Goal: Download file/media

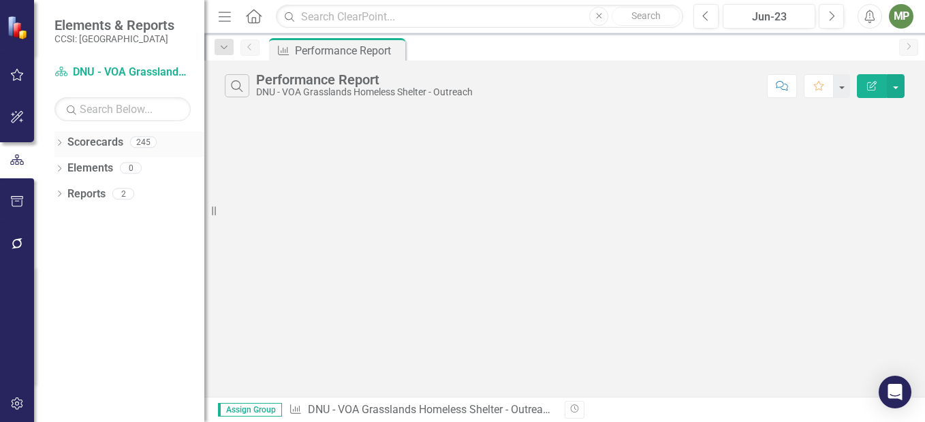
click at [65, 143] on div "Dropdown Scorecards 245" at bounding box center [129, 144] width 150 height 26
click at [58, 145] on icon "Dropdown" at bounding box center [59, 143] width 10 height 7
click at [65, 167] on icon "Dropdown" at bounding box center [66, 167] width 10 height 8
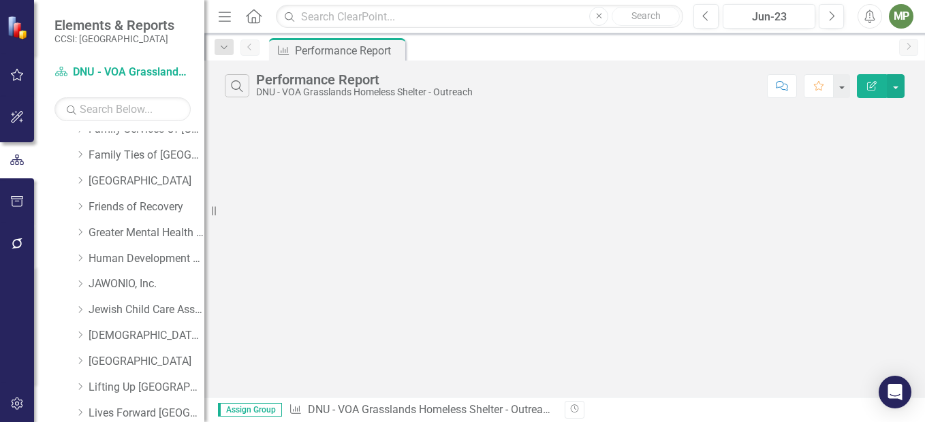
scroll to position [272, 0]
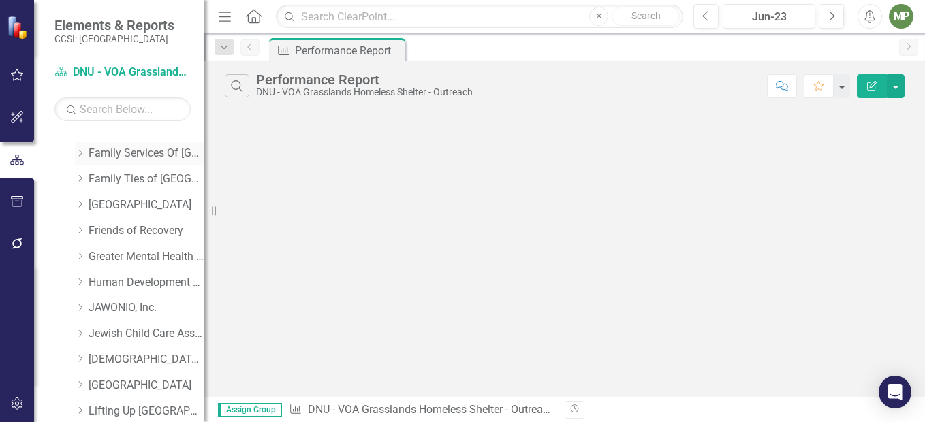
click at [140, 150] on link "Family Services Of [GEOGRAPHIC_DATA], Inc." at bounding box center [147, 154] width 116 height 16
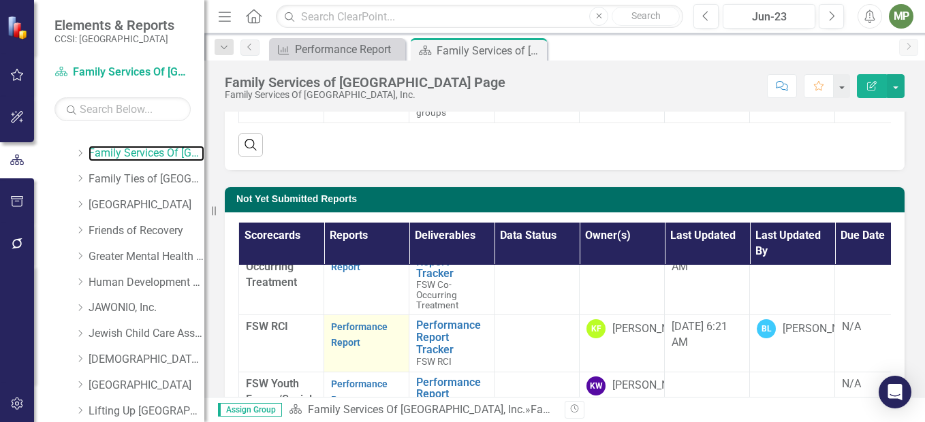
scroll to position [340, 0]
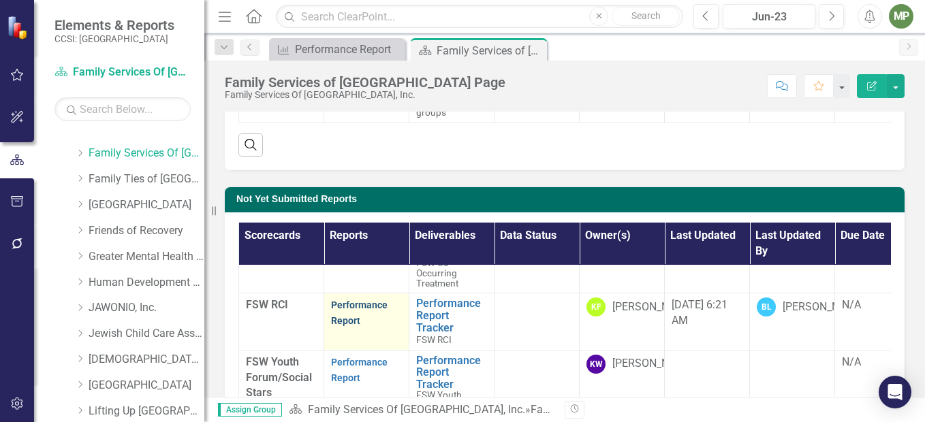
click at [367, 313] on link "Performance Report" at bounding box center [359, 313] width 57 height 27
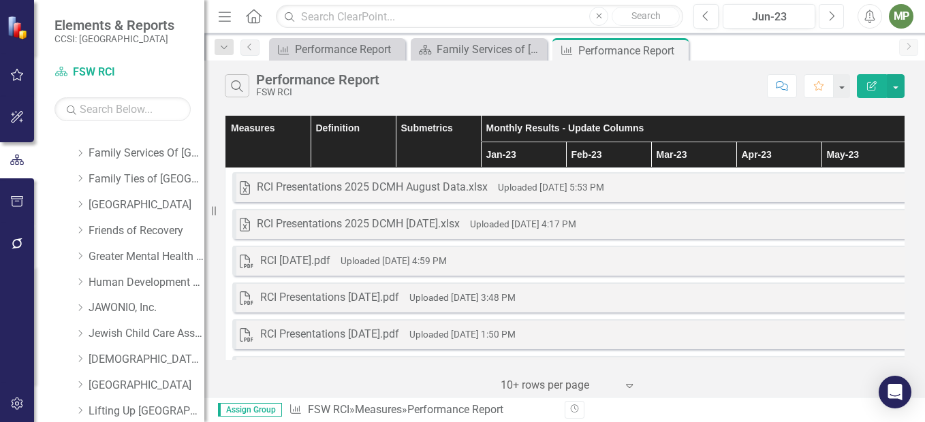
click at [833, 18] on icon "Next" at bounding box center [830, 16] width 7 height 12
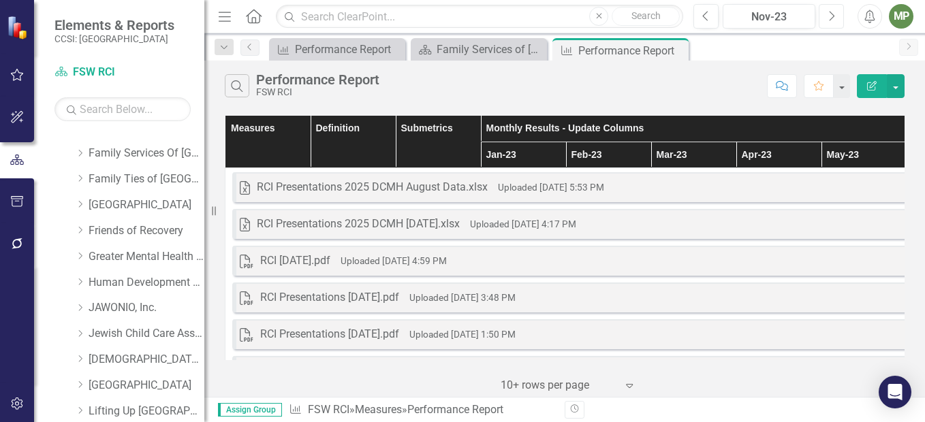
click at [833, 18] on icon "Next" at bounding box center [830, 16] width 7 height 12
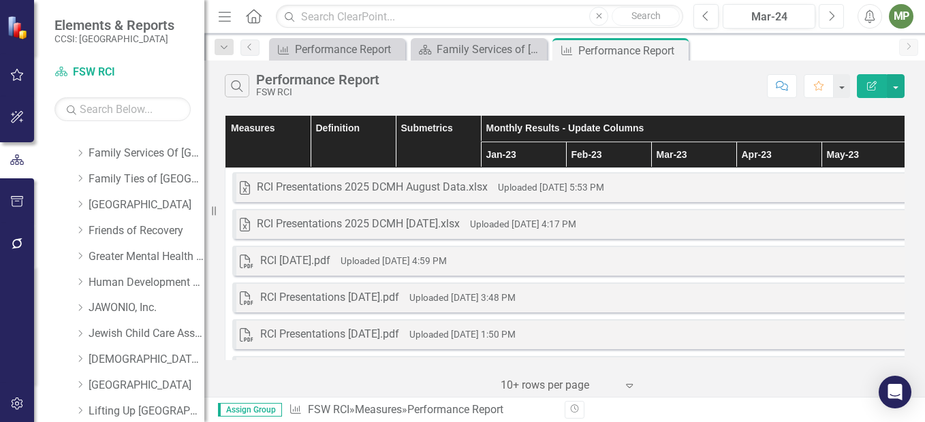
click at [833, 18] on icon "Next" at bounding box center [830, 16] width 7 height 12
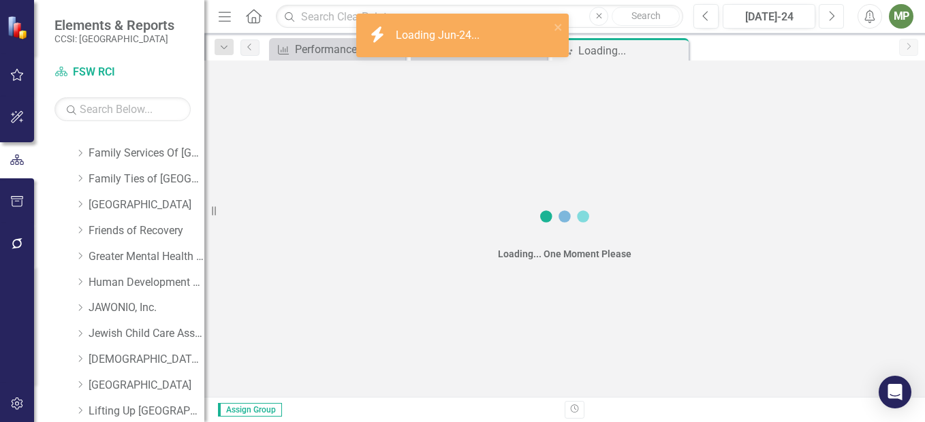
click at [833, 18] on icon "Next" at bounding box center [830, 16] width 7 height 12
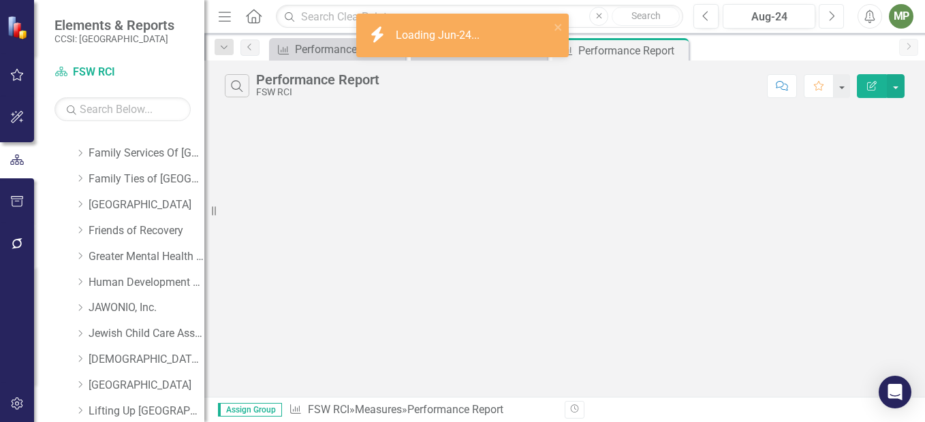
click at [833, 18] on icon "Next" at bounding box center [830, 16] width 7 height 12
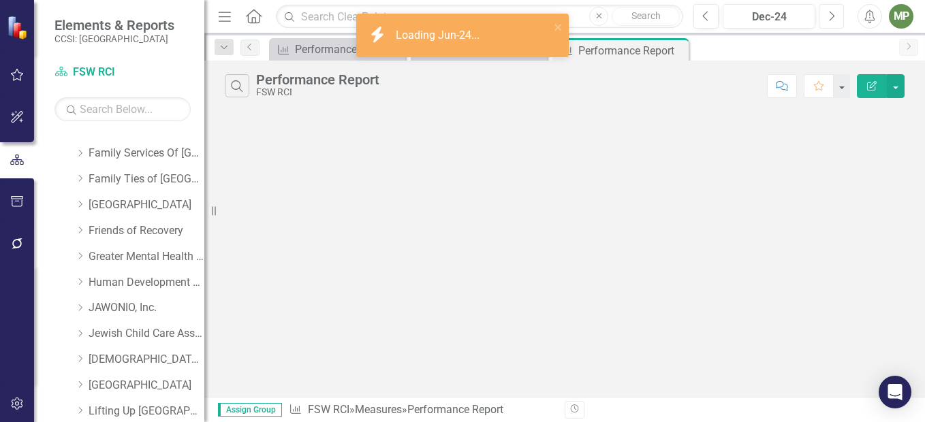
click at [833, 18] on icon "Next" at bounding box center [830, 16] width 7 height 12
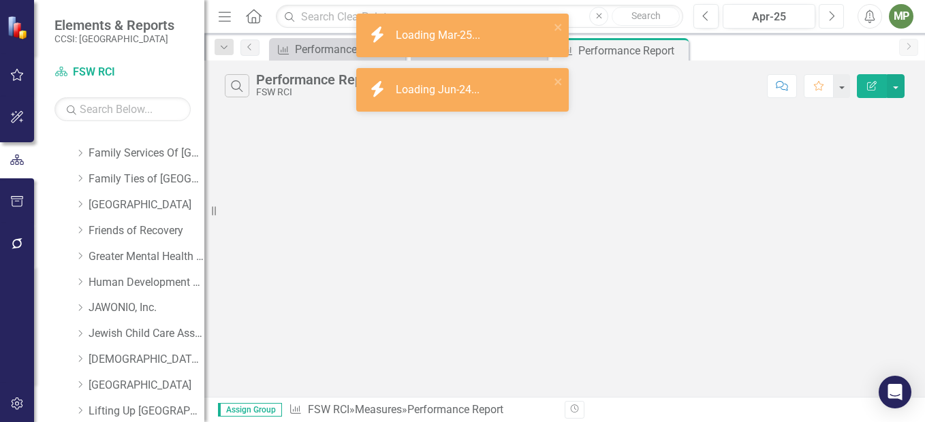
click at [833, 18] on icon "Next" at bounding box center [830, 16] width 7 height 12
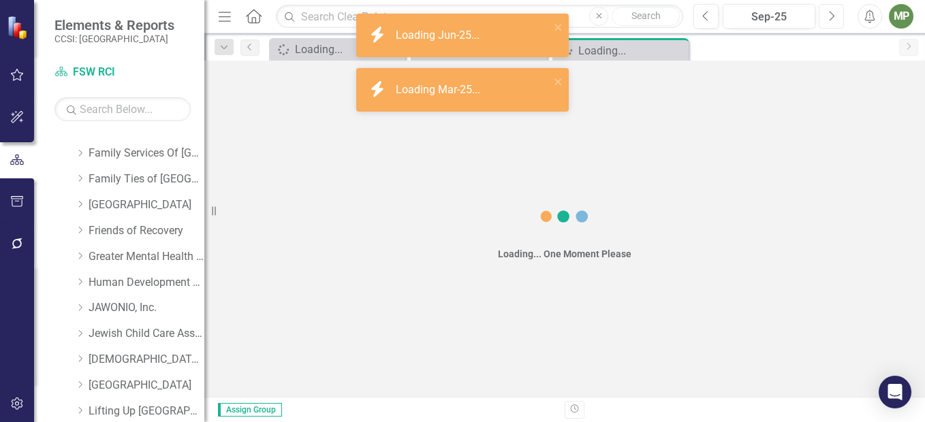
click at [833, 18] on icon "Next" at bounding box center [830, 16] width 7 height 12
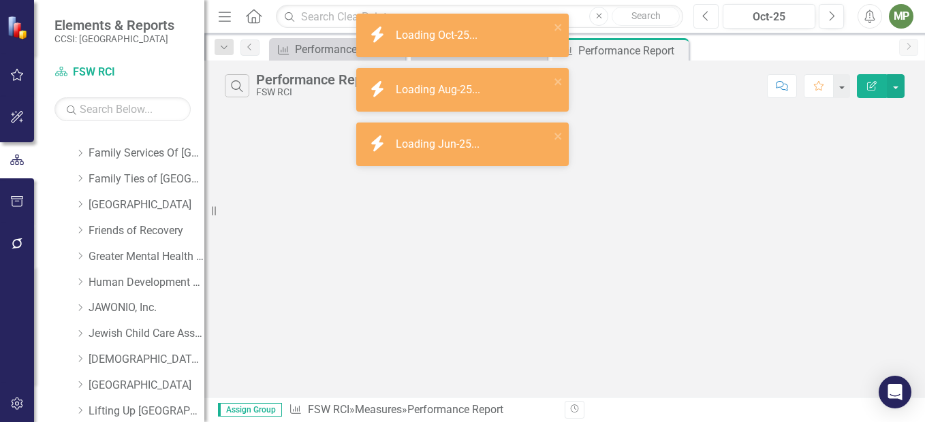
click at [703, 18] on icon "Previous" at bounding box center [705, 16] width 7 height 12
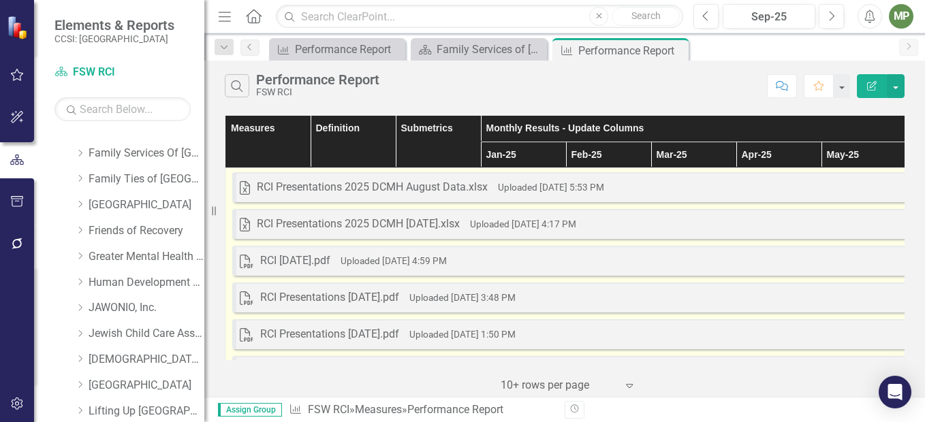
click at [417, 185] on div "RCI Presentations 2025 DCMH August Data.xlsx" at bounding box center [372, 188] width 231 height 16
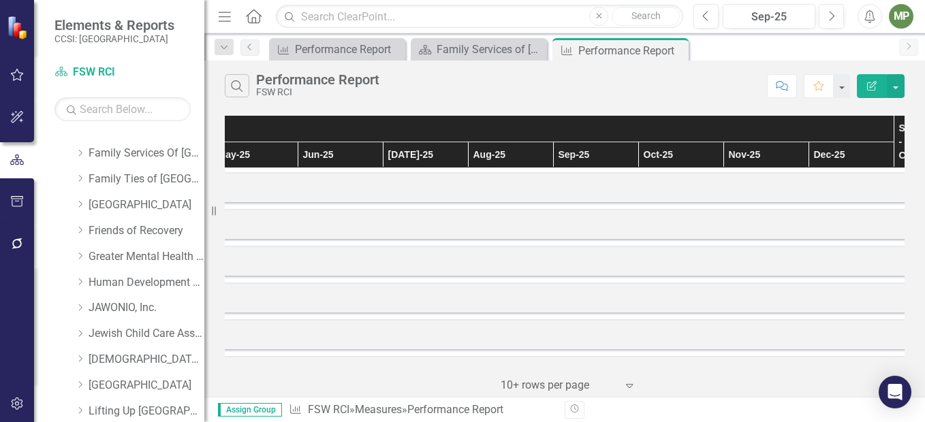
drag, startPoint x: 821, startPoint y: 357, endPoint x: 805, endPoint y: 359, distance: 15.8
click at [824, 355] on div "Measures Definition Submetrics Monthly Results - Update Columns Supporting Doc …" at bounding box center [564, 254] width 720 height 285
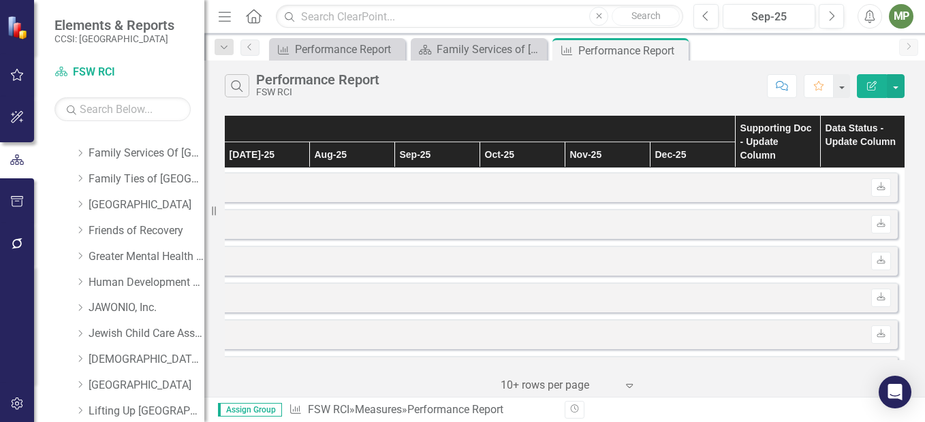
scroll to position [0, 778]
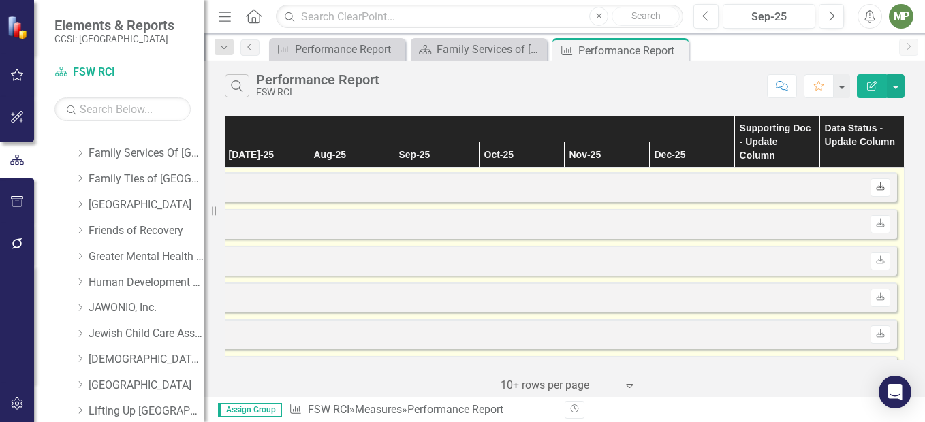
click at [875, 187] on icon "Download" at bounding box center [880, 187] width 10 height 8
